Goal: Transaction & Acquisition: Book appointment/travel/reservation

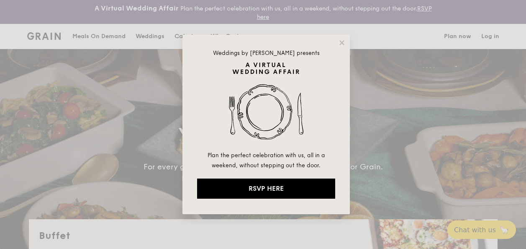
select select
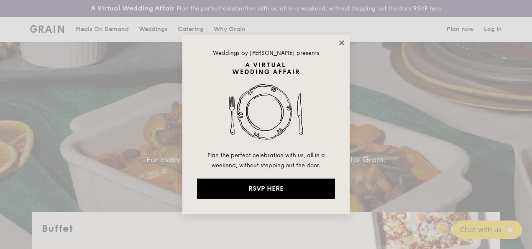
click at [341, 44] on icon at bounding box center [342, 43] width 8 height 8
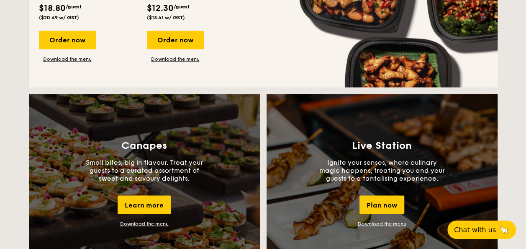
scroll to position [753, 0]
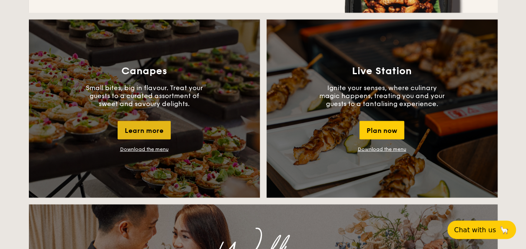
click at [153, 131] on div "Learn more" at bounding box center [144, 129] width 53 height 18
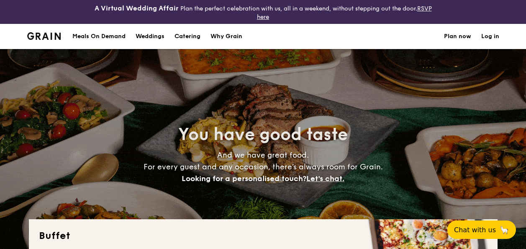
select select
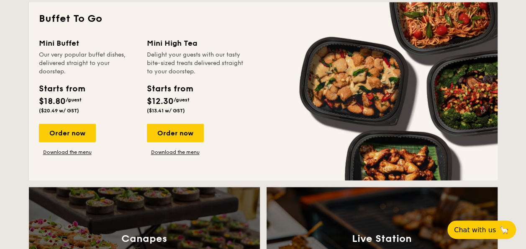
scroll to position [795, 0]
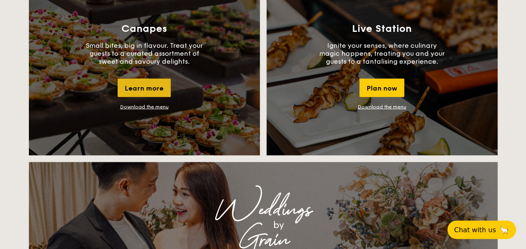
click at [157, 90] on div "Learn more" at bounding box center [144, 88] width 53 height 18
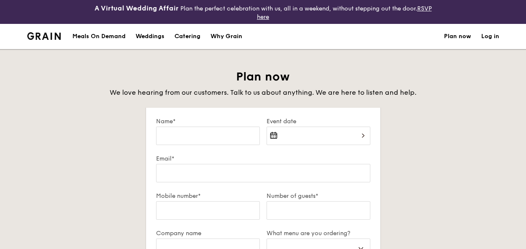
select select
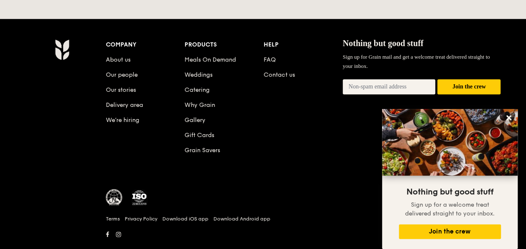
scroll to position [479, 0]
